Goal: Transaction & Acquisition: Book appointment/travel/reservation

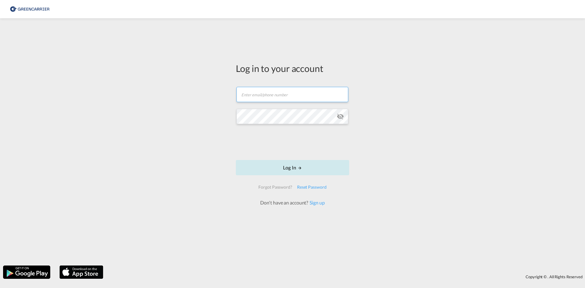
type input "[EMAIL_ADDRESS][DOMAIN_NAME]"
drag, startPoint x: 300, startPoint y: 166, endPoint x: 170, endPoint y: 171, distance: 130.1
click at [299, 166] on md-icon "LOGIN" at bounding box center [300, 168] width 4 height 4
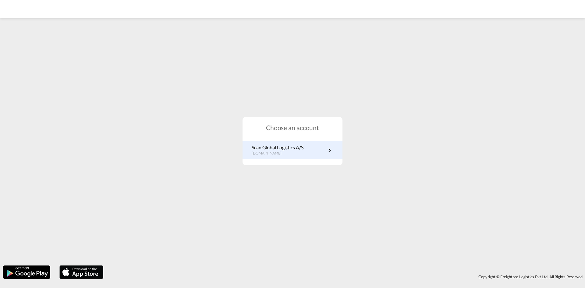
click at [324, 146] on link "Scan Global Logistics A/S [DOMAIN_NAME]" at bounding box center [293, 150] width 82 height 12
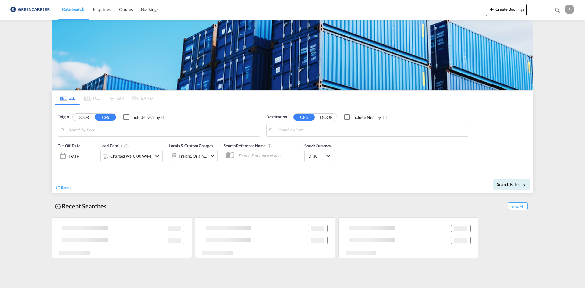
type input "DK-9530, Albæk, Borup, Buderupholm, Ellidshoej, Estrup, Floee, Gravlev, Guldbæk…"
type input "Laem Chabang, THLCH"
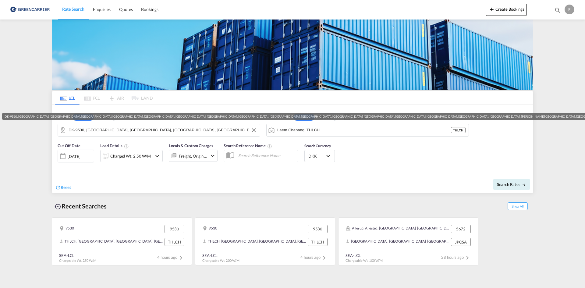
click at [156, 129] on input "DK-9530, Albæk, Borup, Buderupholm, Ellidshoej, Estrup, Floee, Gravlev, Guldbæk…" at bounding box center [163, 129] width 188 height 9
click at [255, 131] on md-icon "Clear Input" at bounding box center [253, 130] width 7 height 7
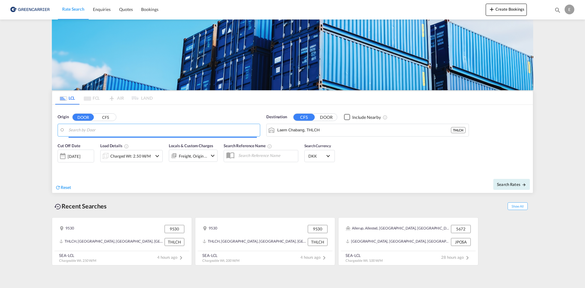
click at [160, 128] on input "Search by Door" at bounding box center [163, 129] width 188 height 9
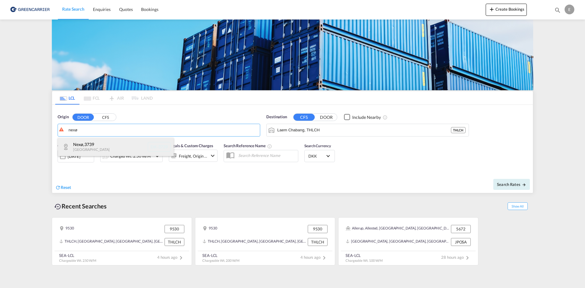
click at [114, 143] on div "Nexø , 3739 Denmark DK-3739" at bounding box center [116, 147] width 116 height 18
type input "DK-3739, Nexø"
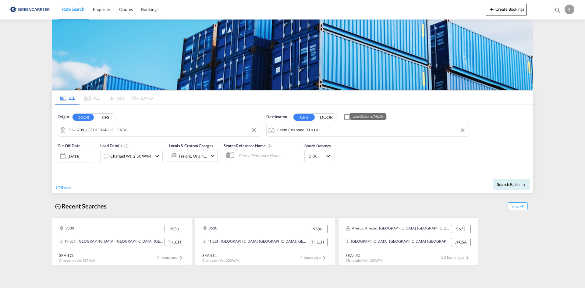
click at [339, 131] on input "Laem Chabang, THLCH" at bounding box center [371, 129] width 188 height 9
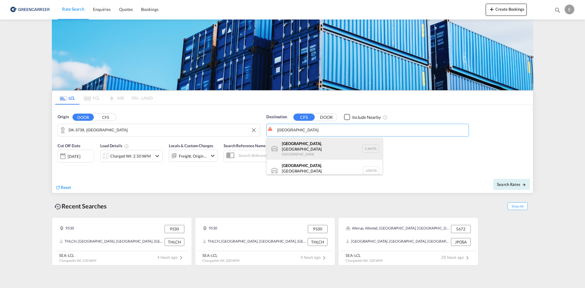
click at [336, 145] on div "Montreal , QC Canada CAMTR" at bounding box center [324, 149] width 116 height 22
type input "Montreal, QC, CAMTR"
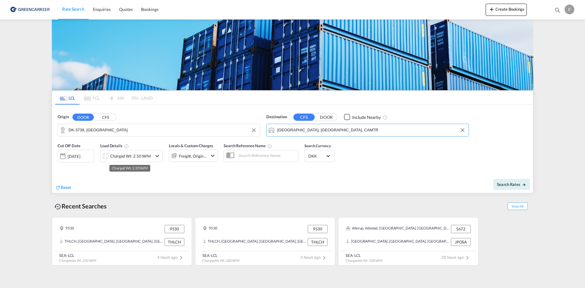
click at [148, 159] on div "Charged Wt: 2.50 W/M" at bounding box center [130, 156] width 40 height 9
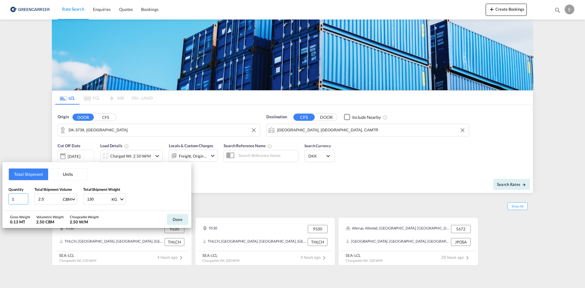
drag, startPoint x: 16, startPoint y: 198, endPoint x: 0, endPoint y: 198, distance: 16.4
click at [1, 198] on div "Total Shipment Units Quantity 1 Total Shipment Volume 2.5 CBM CBM CFT Total Shi…" at bounding box center [292, 144] width 585 height 288
type input "2"
drag, startPoint x: 47, startPoint y: 200, endPoint x: 13, endPoint y: 195, distance: 33.7
click at [16, 195] on div "Quantity 2 Total Shipment Volume 2.5 CBM CBM CFT Total Shipment Weight 130 KG K…" at bounding box center [97, 195] width 177 height 18
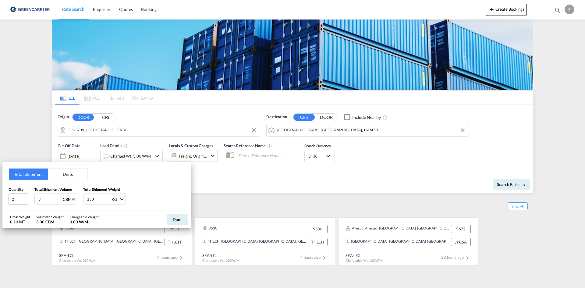
type input "3"
type input "446"
click at [176, 218] on button "Done" at bounding box center [177, 219] width 21 height 11
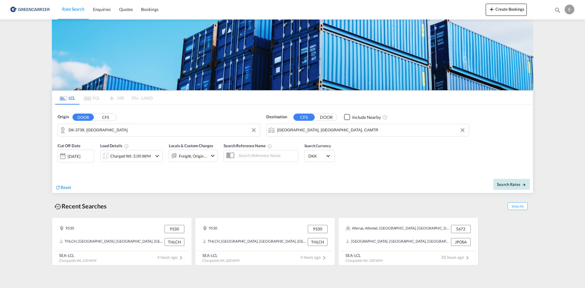
click at [511, 187] on button "Search Rates" at bounding box center [511, 184] width 37 height 11
type input "3739 to CAMTR / 19 Sep 2025"
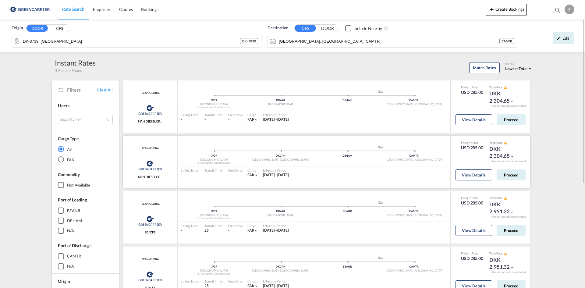
scroll to position [30, 0]
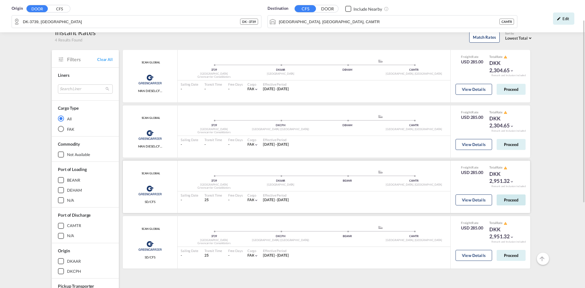
click at [512, 199] on button "Proceed" at bounding box center [510, 199] width 29 height 11
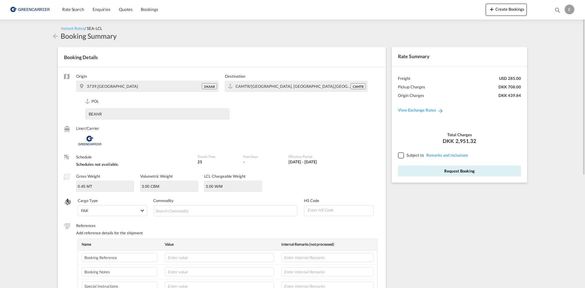
scroll to position [30, 0]
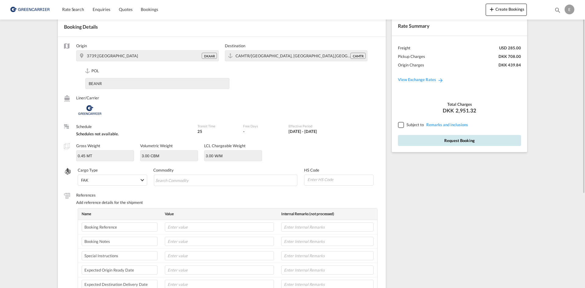
click at [435, 141] on button "Request Booking" at bounding box center [459, 140] width 123 height 11
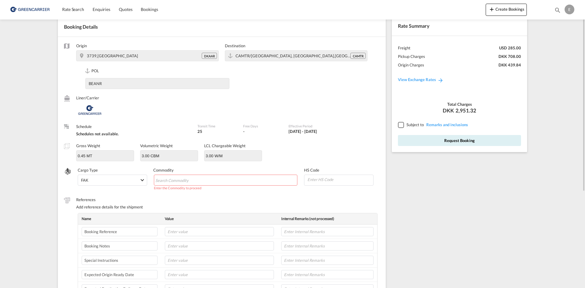
click at [193, 178] on input "Chips input." at bounding box center [183, 180] width 56 height 10
click at [175, 183] on input "Chips input." at bounding box center [183, 180] width 56 height 10
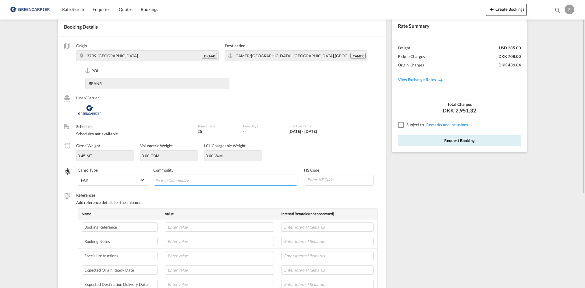
click at [175, 182] on input "Chips input." at bounding box center [183, 180] width 56 height 10
type input "6304"
click at [190, 181] on input "Chips input." at bounding box center [207, 180] width 56 height 10
type input "63049200"
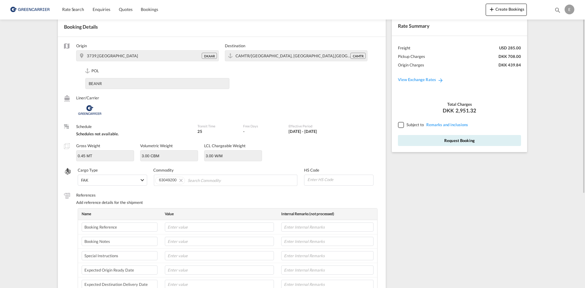
click at [398, 125] on div at bounding box center [400, 124] width 5 height 5
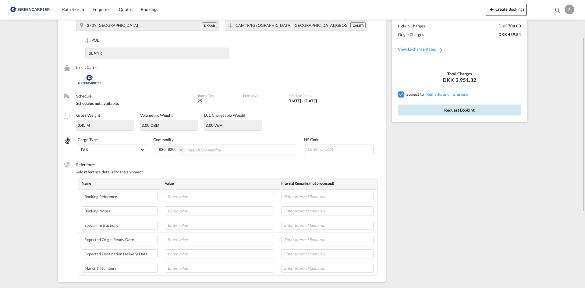
click at [444, 112] on button "Request Booking" at bounding box center [459, 109] width 123 height 11
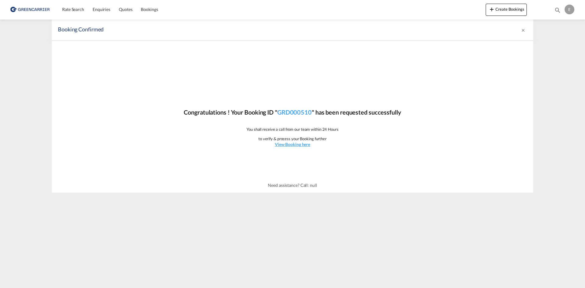
scroll to position [0, 0]
click at [493, 129] on div "Congratulations ! Your Booking ID " GRD000510 " has been requested successfully…" at bounding box center [292, 109] width 481 height 137
click at [76, 11] on span "Rate Search" at bounding box center [73, 9] width 22 height 5
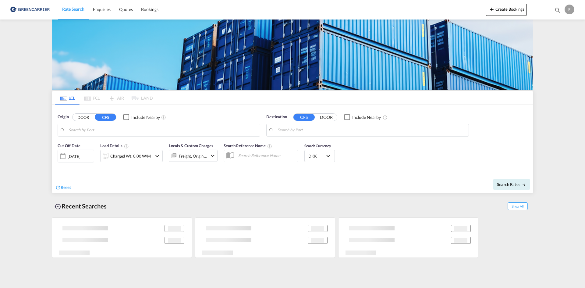
type input "DK-3739, Nexø"
type input "Montreal, QC, CAMTR"
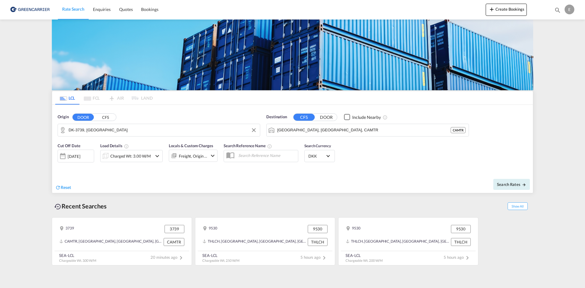
click at [72, 125] on md-autocomplete "DK-3739, Nexø" at bounding box center [163, 130] width 188 height 10
click at [517, 184] on span "Search Rates" at bounding box center [511, 184] width 29 height 5
type input "3739 to CAMTR / 19 Sep 2025"
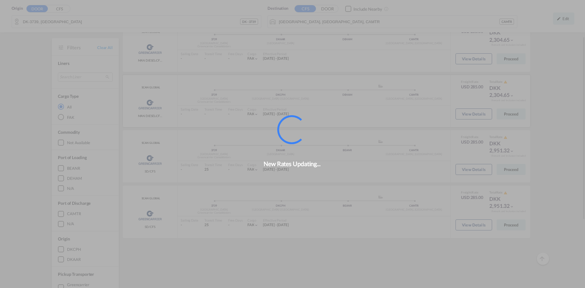
scroll to position [59, 0]
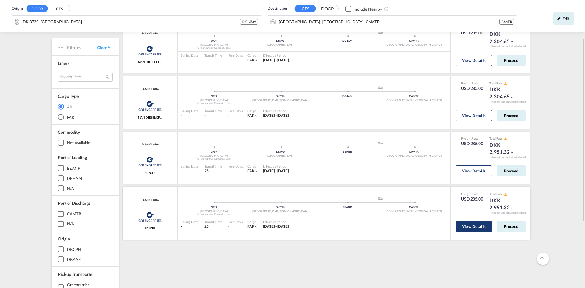
click at [465, 227] on button "View Details" at bounding box center [473, 226] width 37 height 11
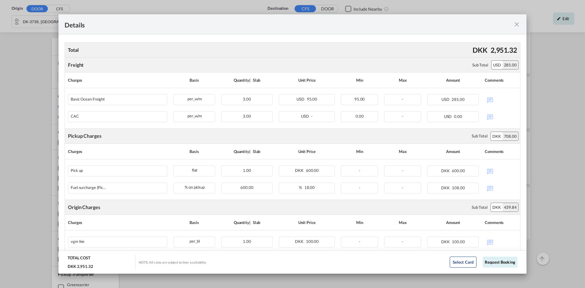
scroll to position [0, 0]
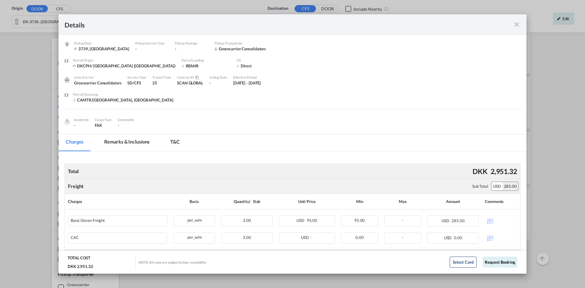
click at [520, 24] on div "Details" at bounding box center [292, 24] width 468 height 20
click at [517, 24] on md-icon "icon-close fg-AAA8AD m-0 cursor" at bounding box center [516, 24] width 7 height 7
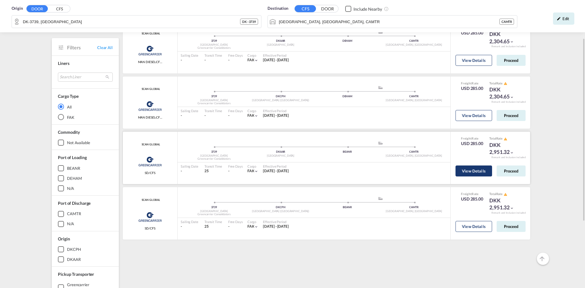
click at [464, 175] on button "View Details" at bounding box center [473, 170] width 37 height 11
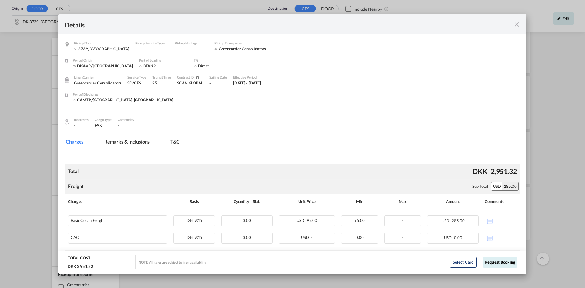
click at [445, 154] on div "Total DKK 2,951.32 Freight Please enter leg name Leg Name Already Exists Sub To…" at bounding box center [293, 280] width 456 height 258
click at [519, 23] on md-icon "icon-close fg-AAA8AD m-0 cursor" at bounding box center [516, 24] width 7 height 7
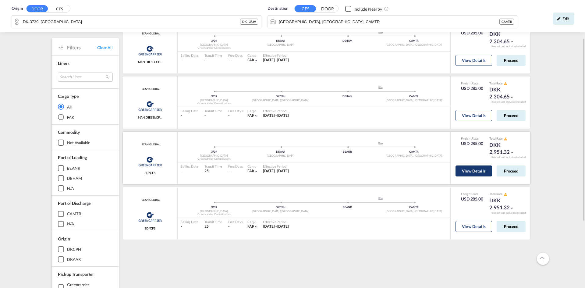
click at [474, 173] on button "View Details" at bounding box center [473, 170] width 37 height 11
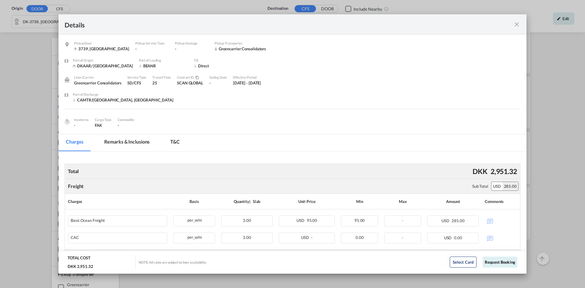
click at [515, 29] on div "Details" at bounding box center [292, 24] width 468 height 20
click at [518, 22] on md-icon "icon-close fg-AAA8AD m-0 cursor" at bounding box center [516, 24] width 7 height 7
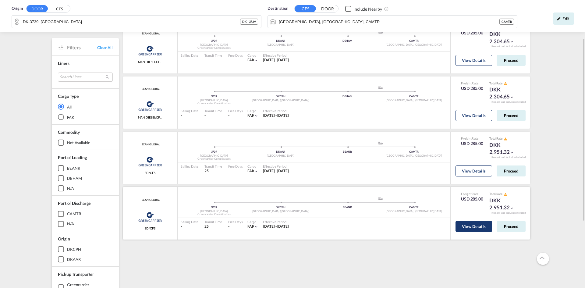
click at [469, 225] on button "View Details" at bounding box center [473, 226] width 37 height 11
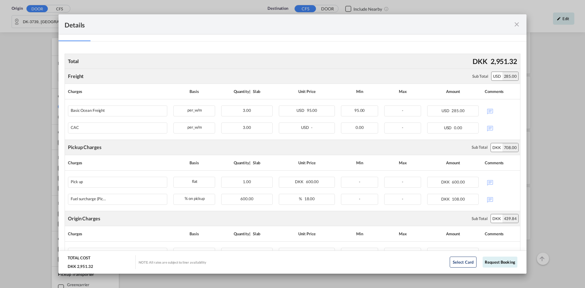
scroll to position [55, 0]
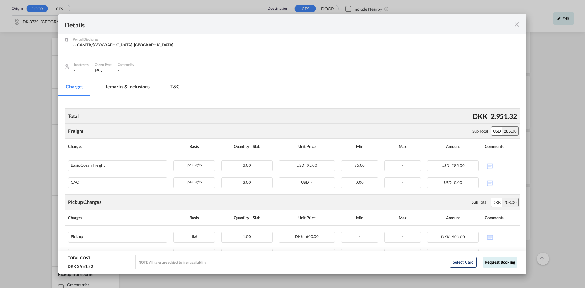
drag, startPoint x: 515, startPoint y: 27, endPoint x: 383, endPoint y: 51, distance: 133.8
click at [514, 27] on md-icon "icon-close fg-AAA8AD m-0 cursor" at bounding box center [516, 24] width 7 height 7
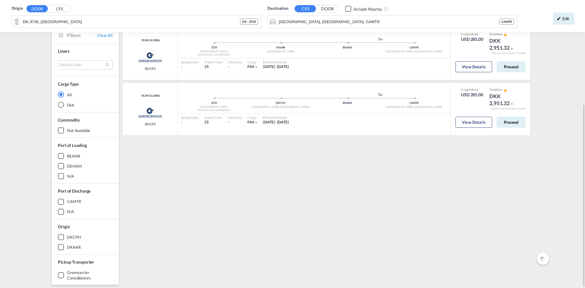
scroll to position [42, 0]
